Goal: Task Accomplishment & Management: Use online tool/utility

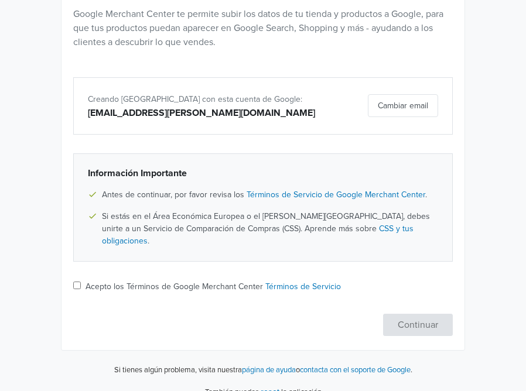
scroll to position [148, 0]
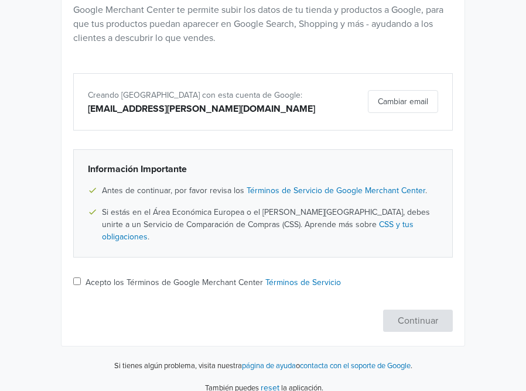
click at [276, 278] on link "Términos de Servicio" at bounding box center [303, 283] width 76 height 10
click at [81, 278] on input "Acepto los Términos de Google Merchant Center Términos de Servicio" at bounding box center [77, 282] width 8 height 8
checkbox input "true"
click at [415, 311] on button "Continuar" at bounding box center [418, 321] width 70 height 22
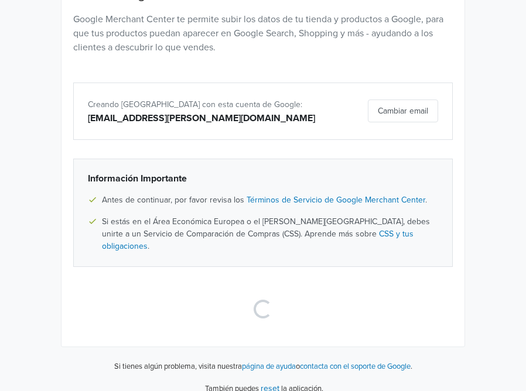
select select "cl"
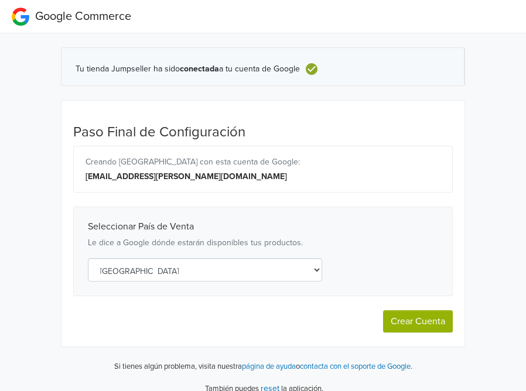
scroll to position [12, 0]
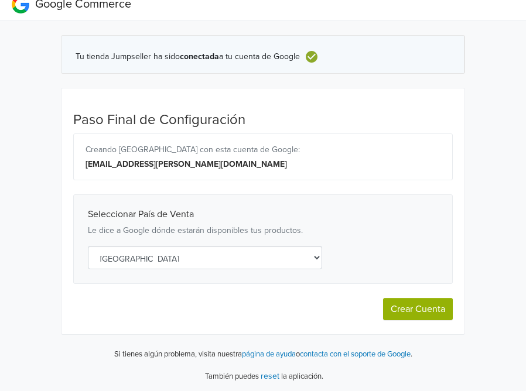
click at [419, 299] on button "Crear Cuenta" at bounding box center [418, 309] width 70 height 22
select select "cl"
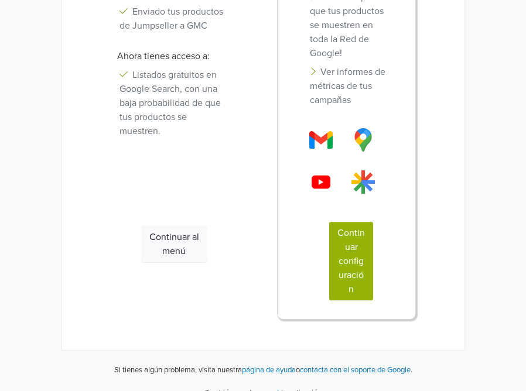
scroll to position [445, 0]
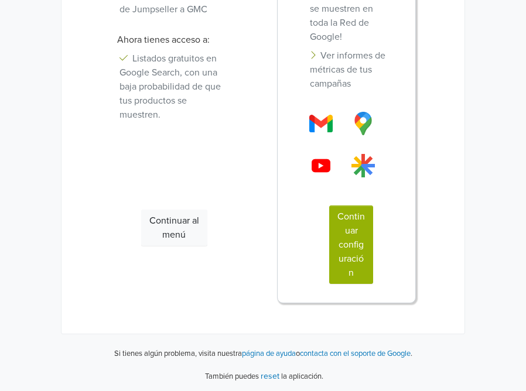
click at [354, 256] on button "Continuar configuración" at bounding box center [351, 245] width 44 height 79
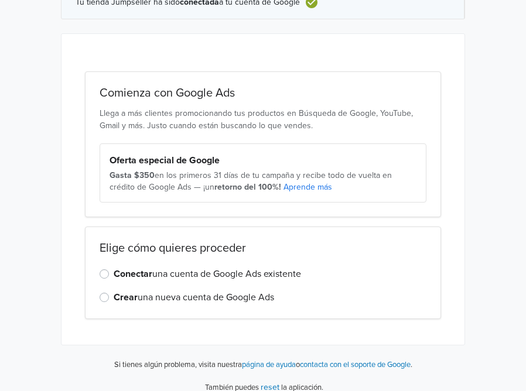
scroll to position [77, 0]
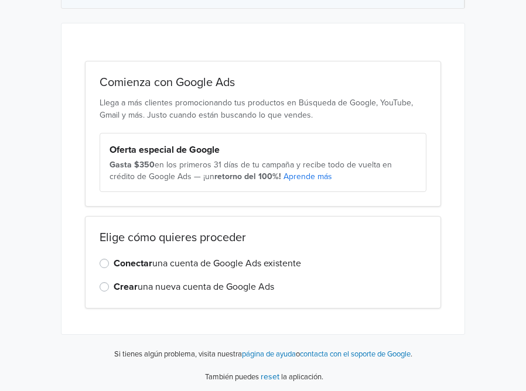
click at [114, 266] on label "Conectar una cuenta de Google Ads existente" at bounding box center [207, 264] width 187 height 14
click at [0, 0] on input "Conectar una cuenta de Google Ads existente" at bounding box center [0, 0] width 0 height 0
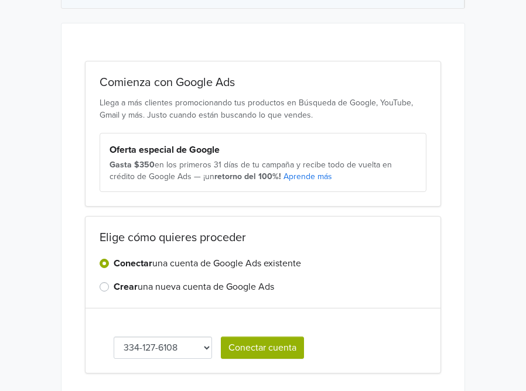
click at [193, 353] on select "334-127-6108 235-425-1250" at bounding box center [163, 348] width 98 height 22
select select "2354251250"
click at [281, 346] on button "Conectar cuenta" at bounding box center [262, 348] width 83 height 22
select select "2354251250"
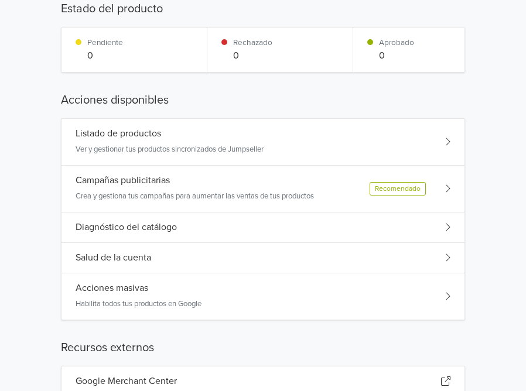
scroll to position [122, 0]
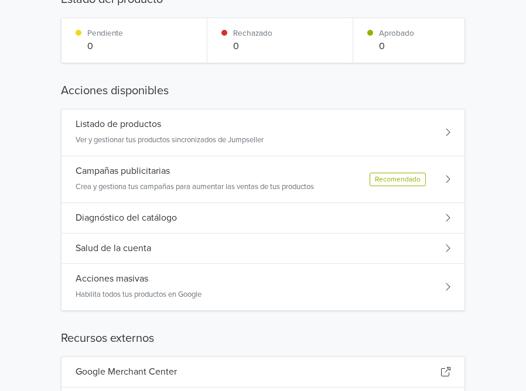
click at [264, 127] on div "Listado de productos" at bounding box center [170, 124] width 188 height 11
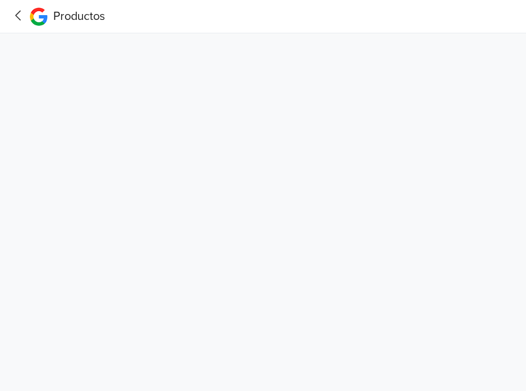
click at [33, 25] on div "Productos" at bounding box center [67, 16] width 75 height 23
click at [13, 14] on icon at bounding box center [18, 15] width 18 height 15
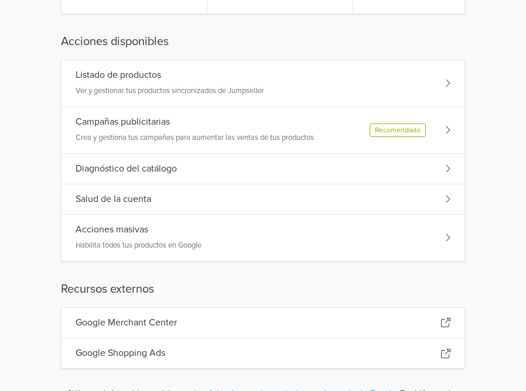
scroll to position [171, 0]
click at [287, 129] on div "Campañas publicitarias Crea y gestiona tus campañas para aumentar las ventas de…" at bounding box center [195, 131] width 238 height 28
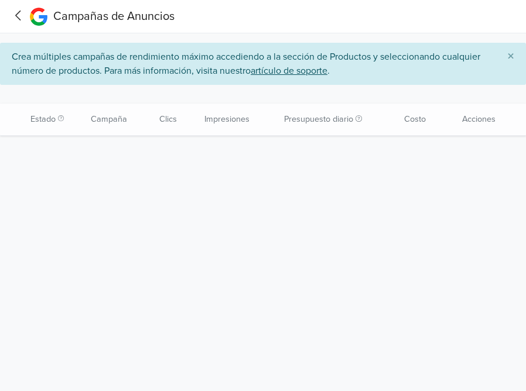
click at [525, 136] on html "Campañas de Anuncios Crea múltiples campañas de rendimiento máximo accediendo a…" at bounding box center [263, 68] width 526 height 136
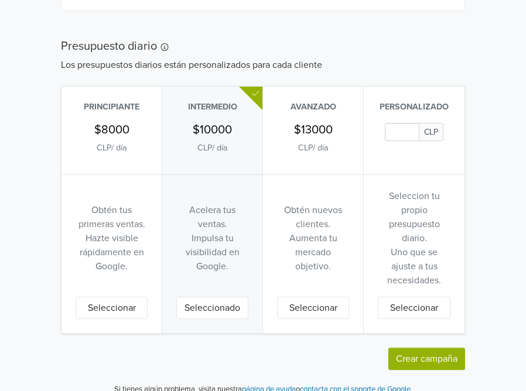
scroll to position [744, 0]
click at [109, 224] on p "Obtén tus primeras ventas." at bounding box center [112, 217] width 72 height 28
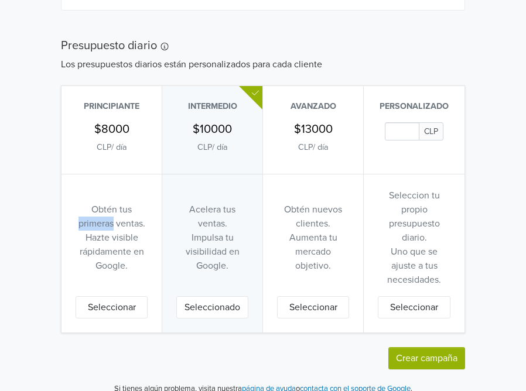
click at [102, 133] on h5 "$8000" at bounding box center [111, 129] width 35 height 14
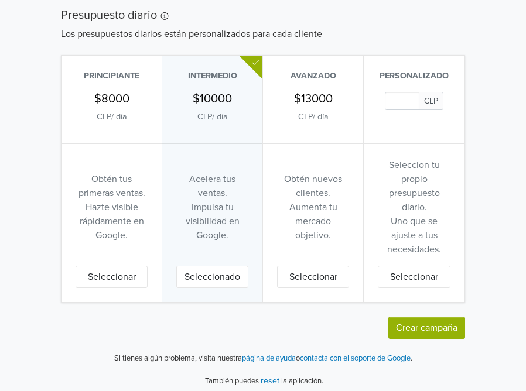
scroll to position [779, 0]
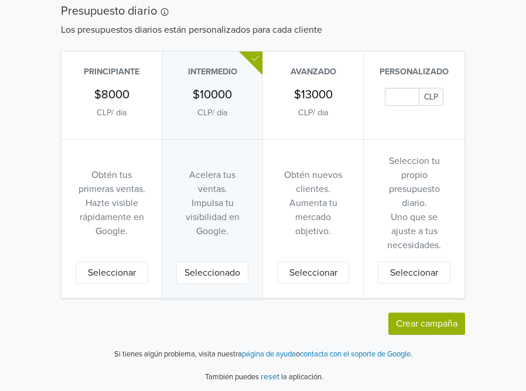
click at [112, 277] on button "Seleccionar" at bounding box center [112, 273] width 72 height 22
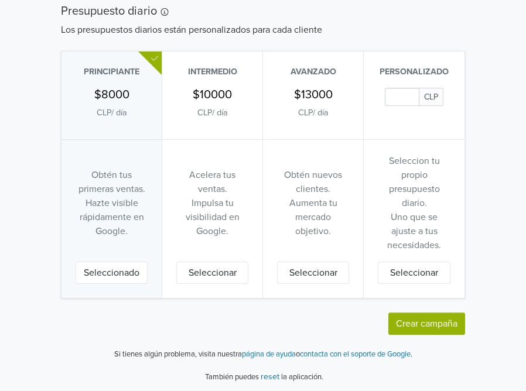
click at [440, 326] on button "Crear campaña" at bounding box center [426, 324] width 77 height 22
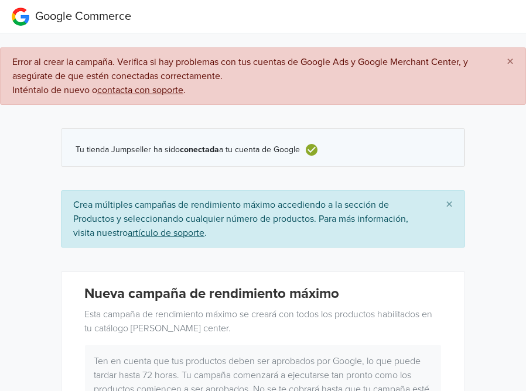
click at [513, 61] on span "×" at bounding box center [510, 61] width 7 height 17
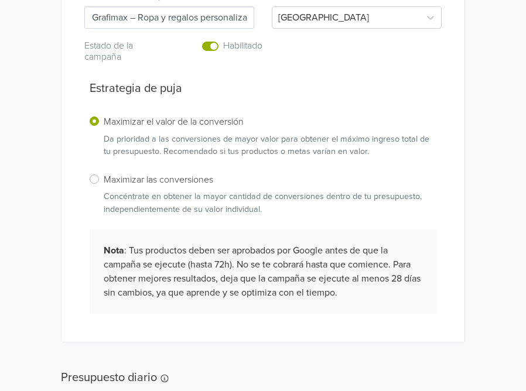
scroll to position [412, 0]
